Goal: Task Accomplishment & Management: Manage account settings

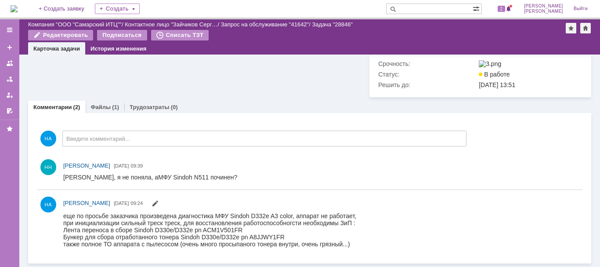
scroll to position [191, 0]
click at [101, 108] on link "Файлы" at bounding box center [100, 107] width 20 height 7
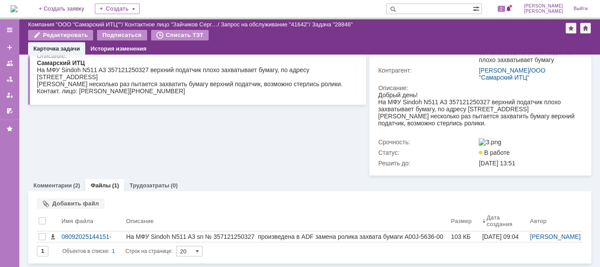
scroll to position [113, 0]
click at [65, 188] on link "Комментарии" at bounding box center [52, 185] width 39 height 7
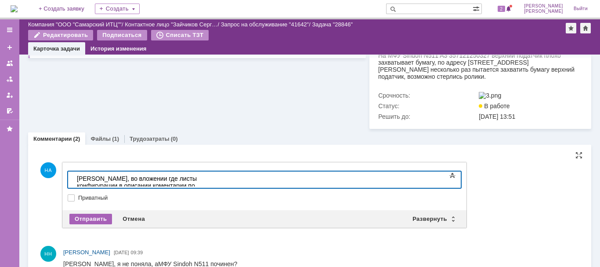
click at [101, 220] on div "Отправить" at bounding box center [90, 218] width 43 height 11
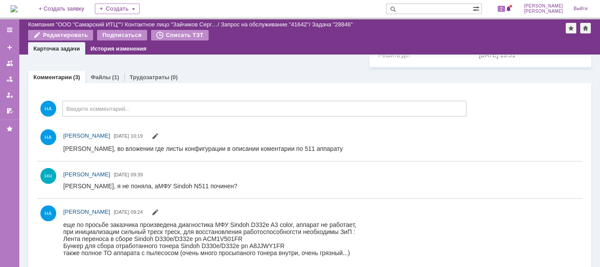
scroll to position [230, 0]
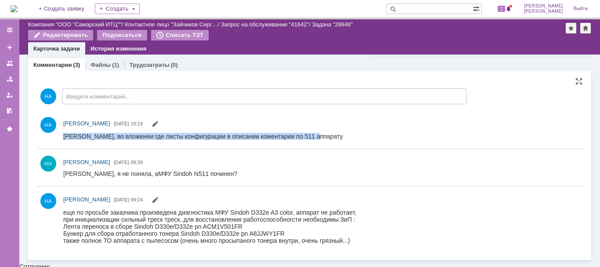
drag, startPoint x: 315, startPoint y: 135, endPoint x: 63, endPoint y: 137, distance: 252.6
click at [63, 137] on html "Наташа, во вложении где листы конфигурации в описании коментарии по 511 аппарату" at bounding box center [317, 136] width 509 height 8
copy div "Наташа, во вложении где листы конфигурации в описании коментарии по 511 аппарату"
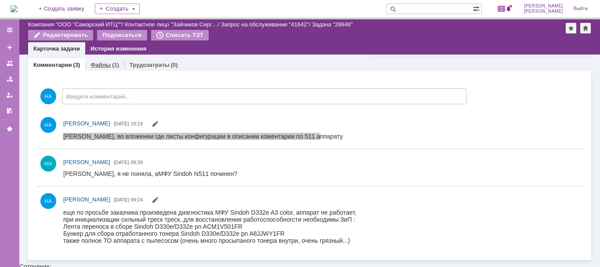
click at [94, 65] on link "Файлы" at bounding box center [100, 64] width 20 height 7
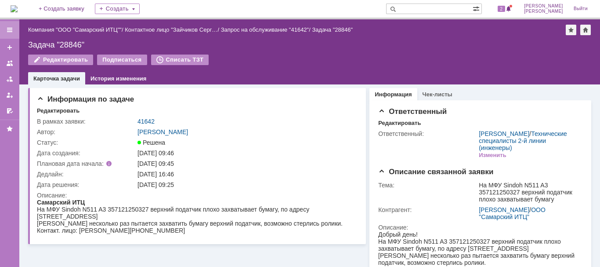
click at [9, 30] on div at bounding box center [9, 29] width 7 height 7
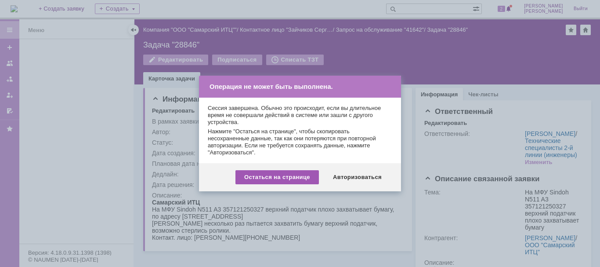
click at [290, 176] on div "Остаться на странице" at bounding box center [276, 177] width 83 height 14
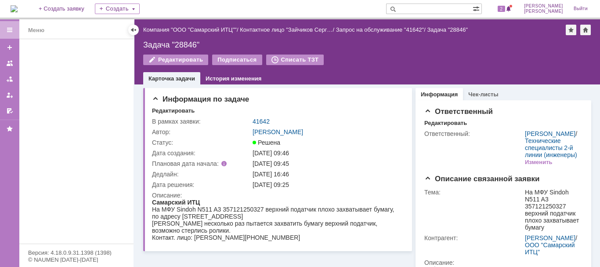
click at [12, 47] on div at bounding box center [9, 142] width 19 height 247
click at [133, 29] on div at bounding box center [133, 29] width 7 height 7
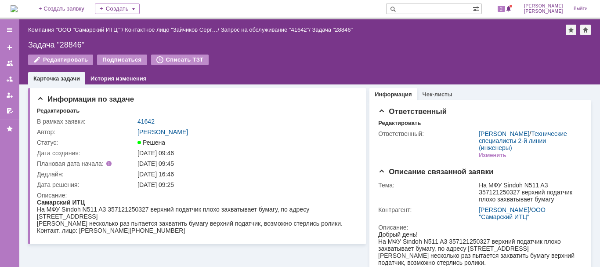
click at [11, 33] on div at bounding box center [9, 142] width 19 height 247
click at [11, 79] on div at bounding box center [9, 142] width 19 height 247
click at [7, 29] on div at bounding box center [9, 142] width 19 height 247
click at [58, 60] on div "Редактировать" at bounding box center [60, 59] width 65 height 11
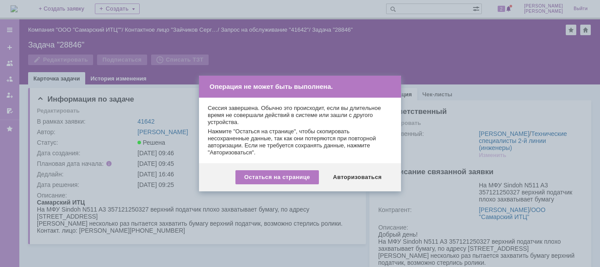
click at [395, 83] on div "Операция не может быть выполнена." at bounding box center [300, 87] width 202 height 22
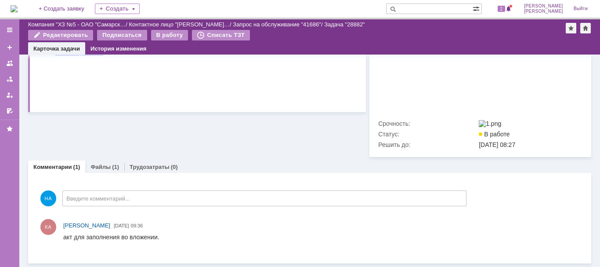
scroll to position [246, 0]
click at [103, 164] on link "Файлы" at bounding box center [100, 166] width 20 height 7
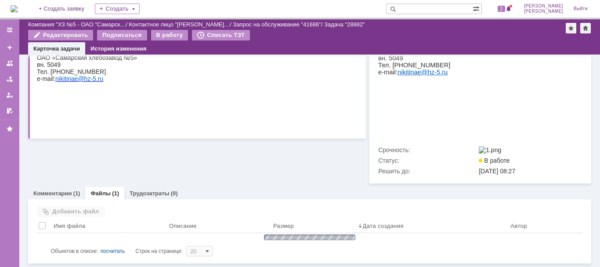
scroll to position [222, 0]
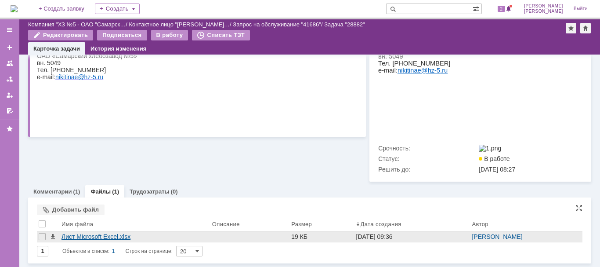
click at [80, 238] on div "Лист Microsoft Excel.xlsx" at bounding box center [134, 236] width 147 height 7
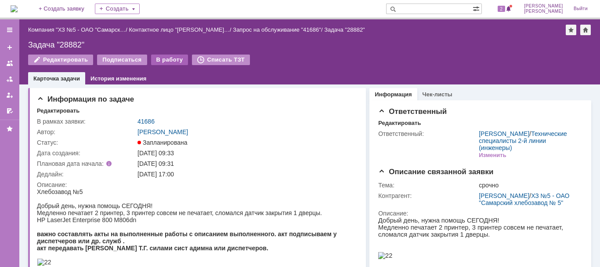
click at [163, 60] on div "В работу" at bounding box center [169, 59] width 37 height 11
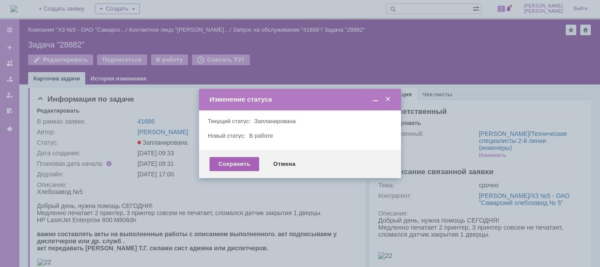
click at [234, 159] on div "Сохранить" at bounding box center [235, 164] width 50 height 14
